Goal: Check status: Check status

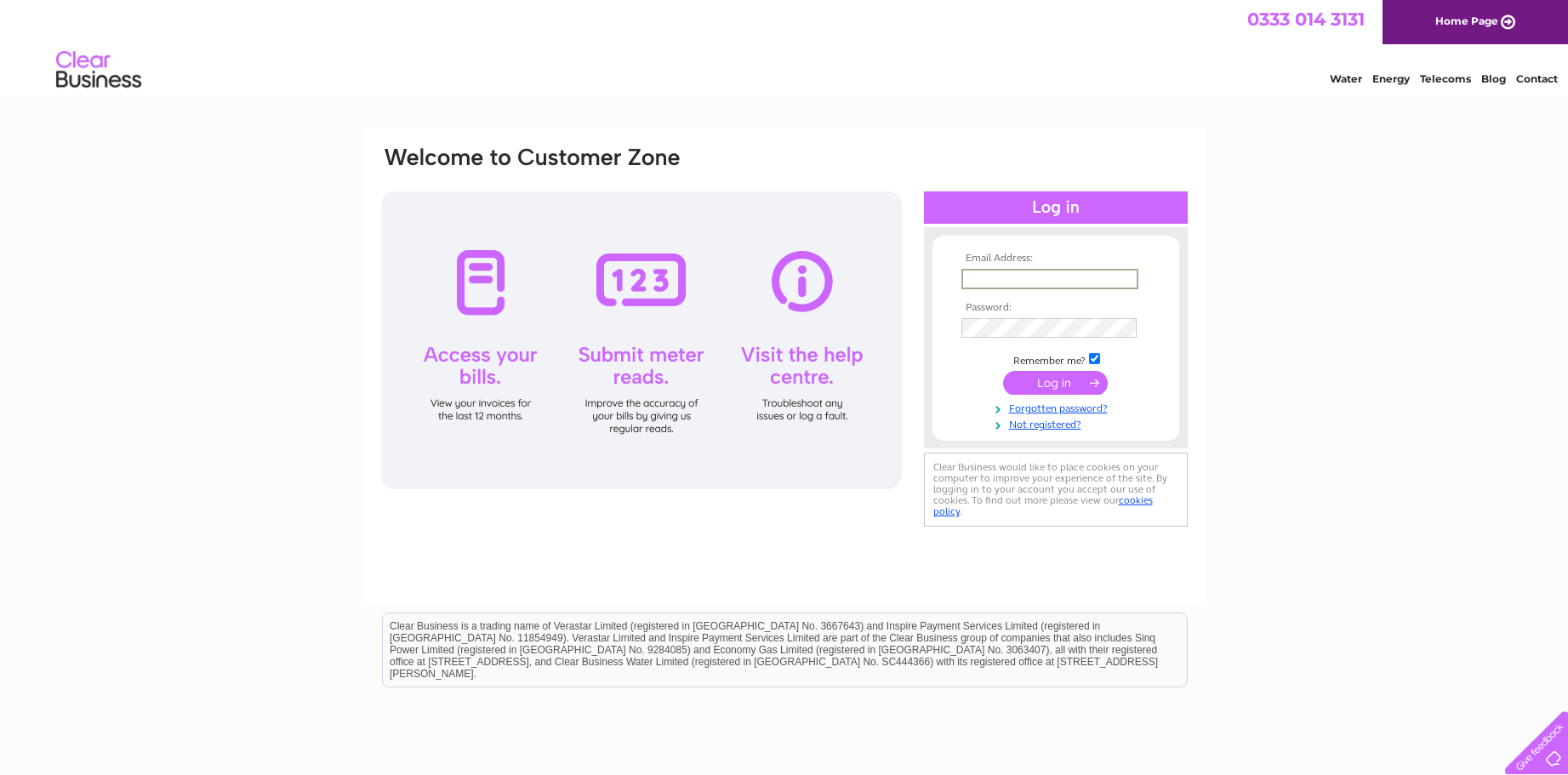
type input "tonicons@aol.com"
click at [1068, 388] on input "submit" at bounding box center [1055, 380] width 104 height 23
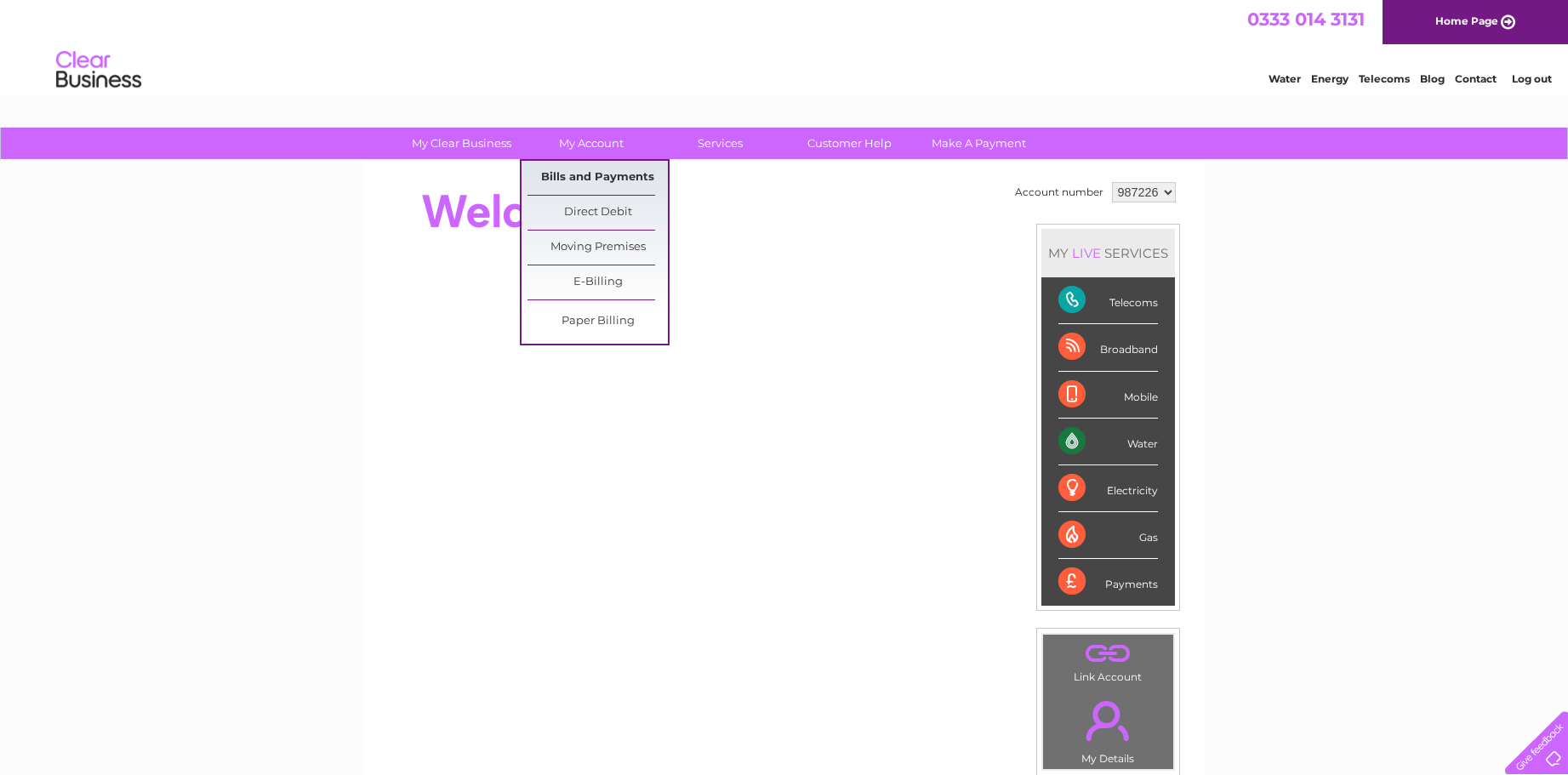
click at [590, 180] on link "Bills and Payments" at bounding box center [597, 178] width 140 height 34
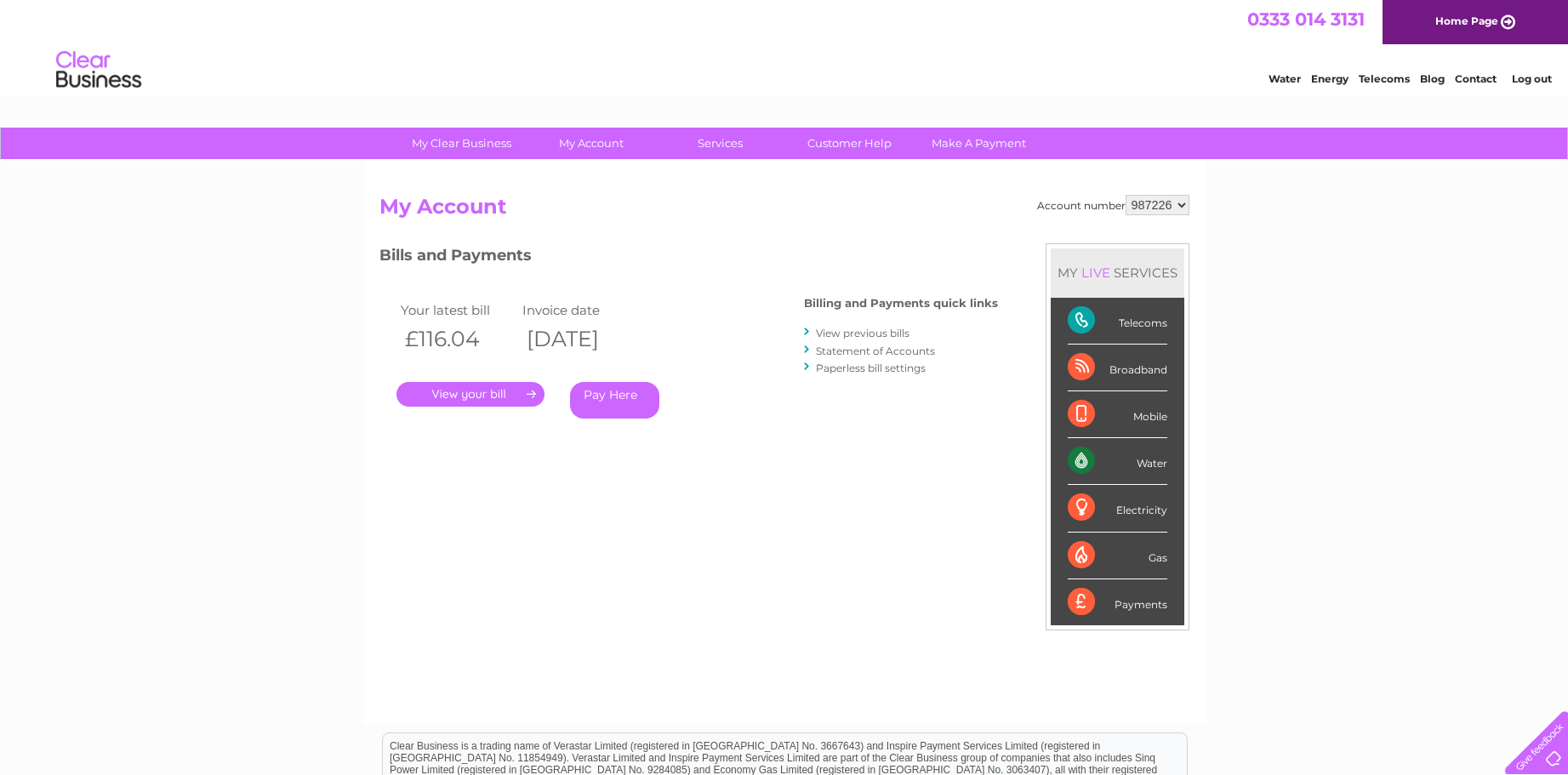
click at [493, 394] on link "." at bounding box center [471, 395] width 148 height 24
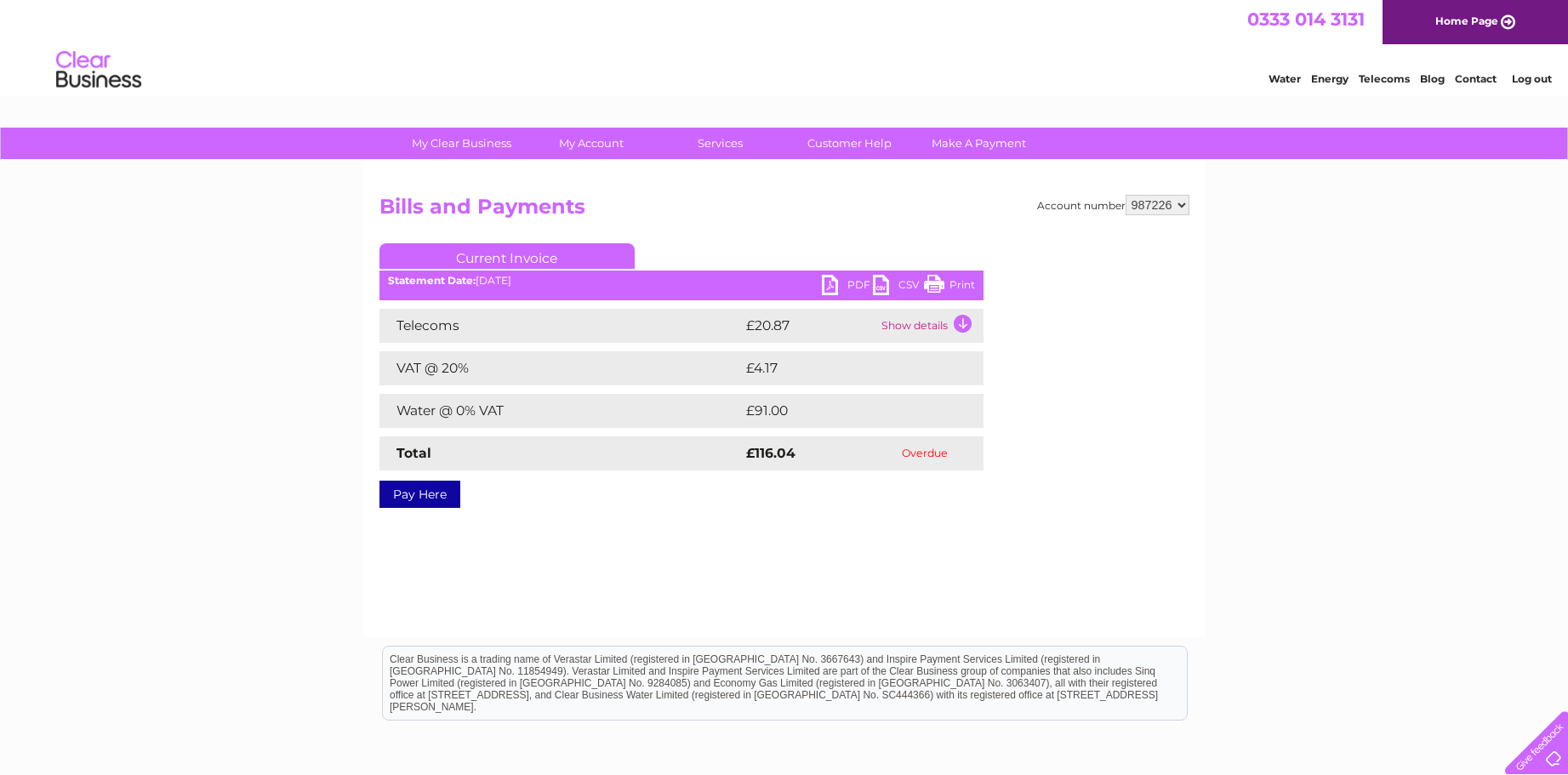
click at [834, 287] on link "PDF" at bounding box center [847, 287] width 51 height 24
